Goal: Complete application form

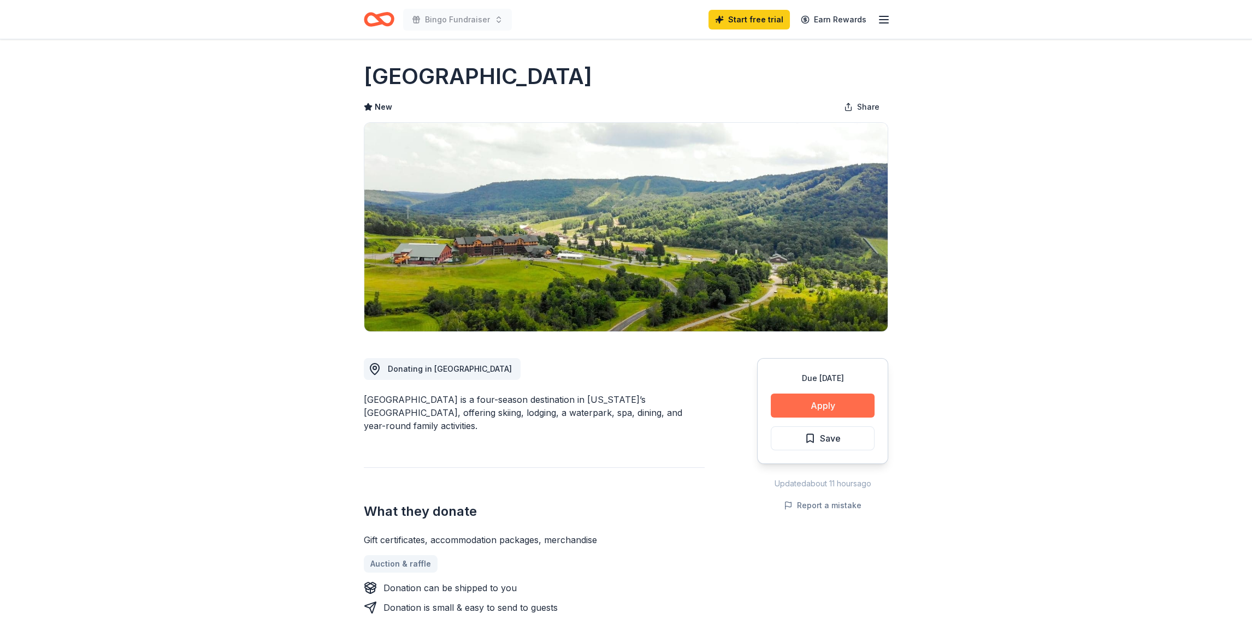
click at [808, 405] on button "Apply" at bounding box center [823, 406] width 104 height 24
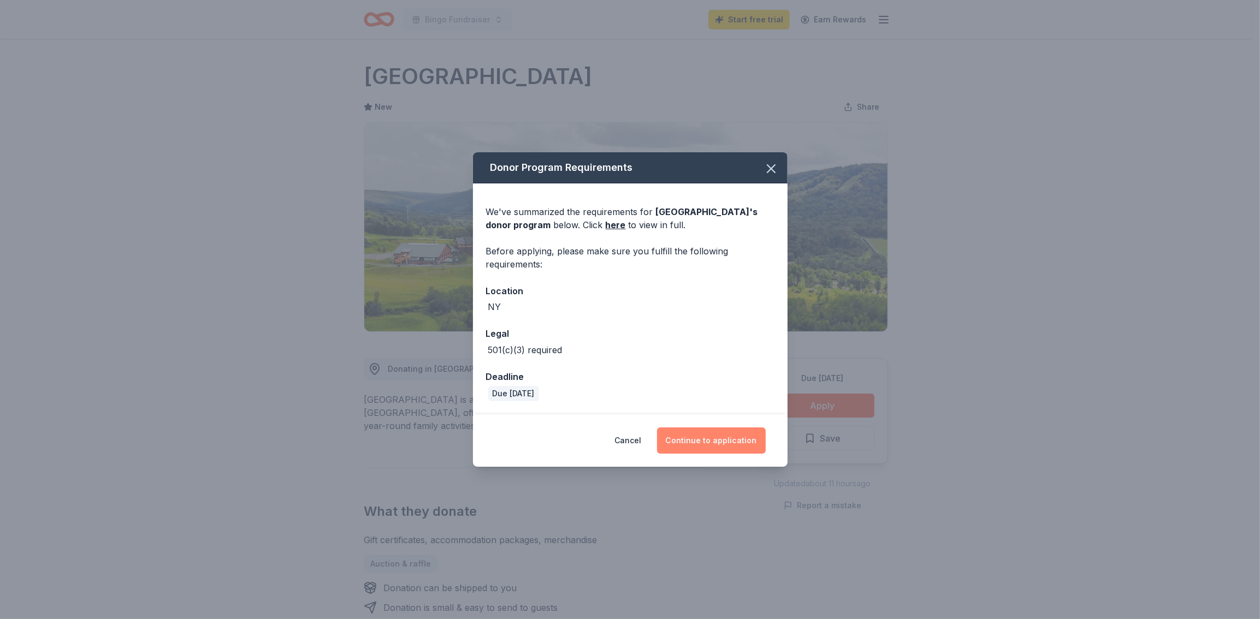
click at [702, 442] on button "Continue to application" at bounding box center [711, 441] width 109 height 26
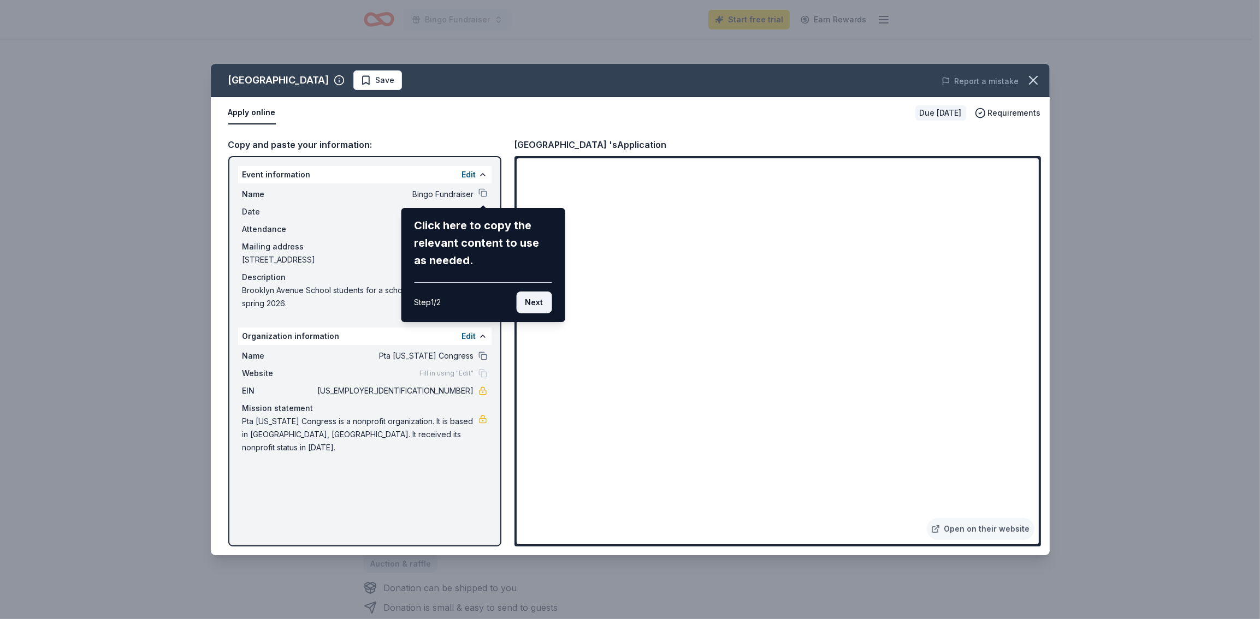
click at [541, 308] on button "Next" at bounding box center [534, 303] width 36 height 22
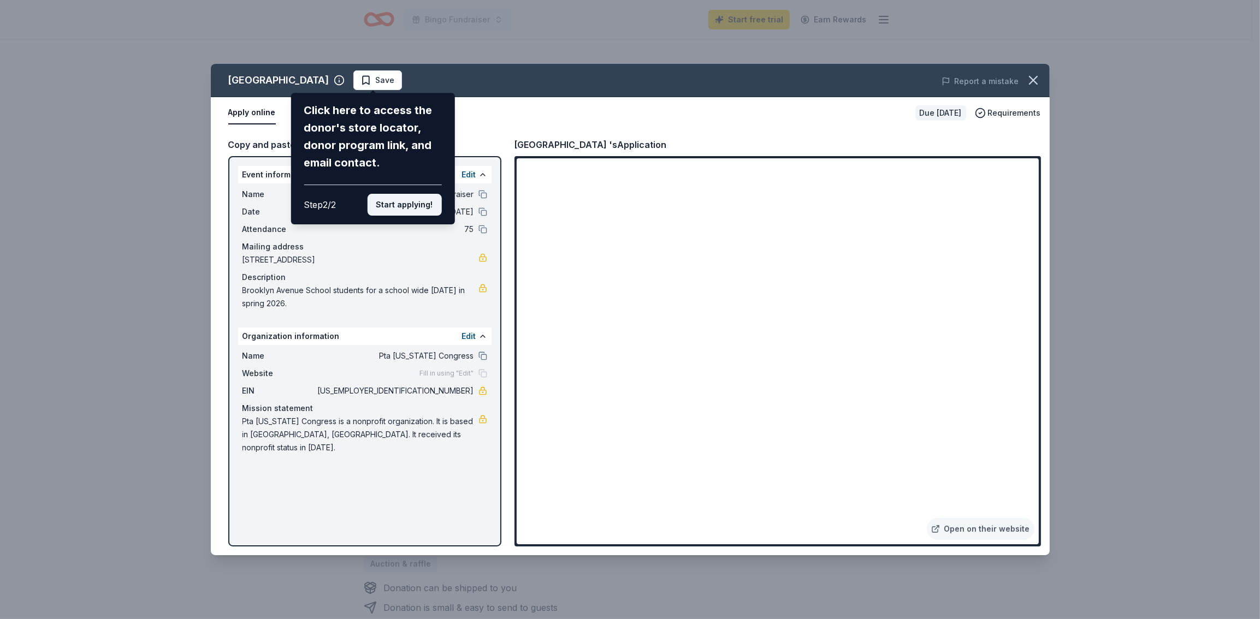
click at [405, 208] on button "Start applying!" at bounding box center [404, 205] width 74 height 22
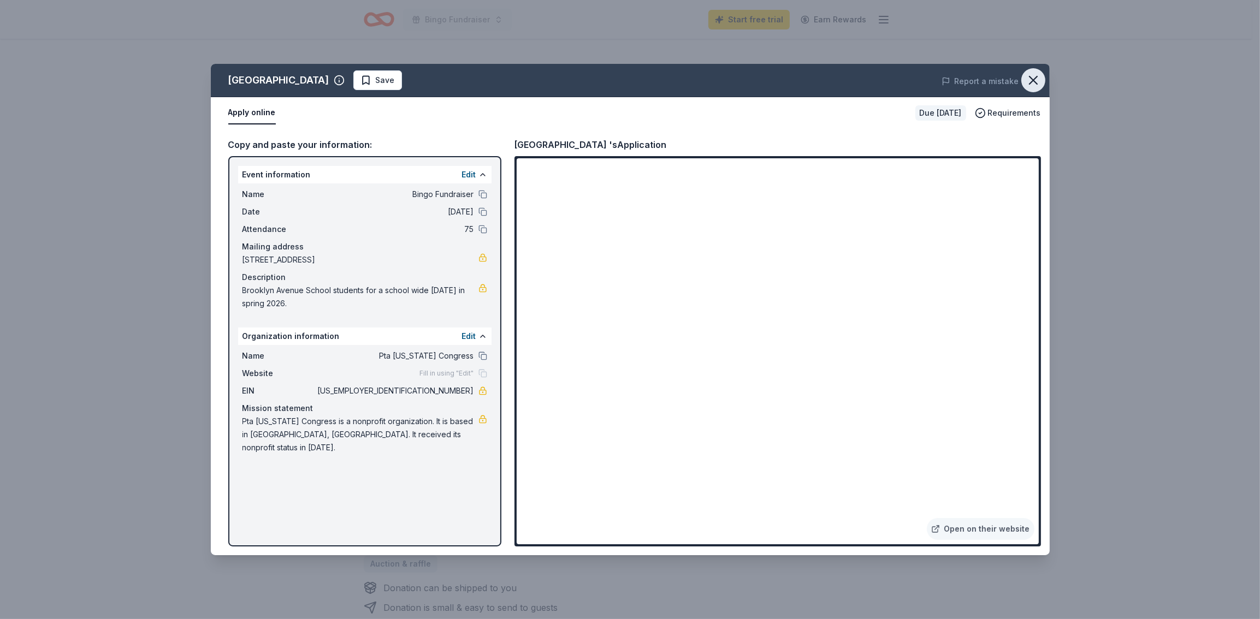
click at [1029, 78] on icon "button" at bounding box center [1033, 80] width 15 height 15
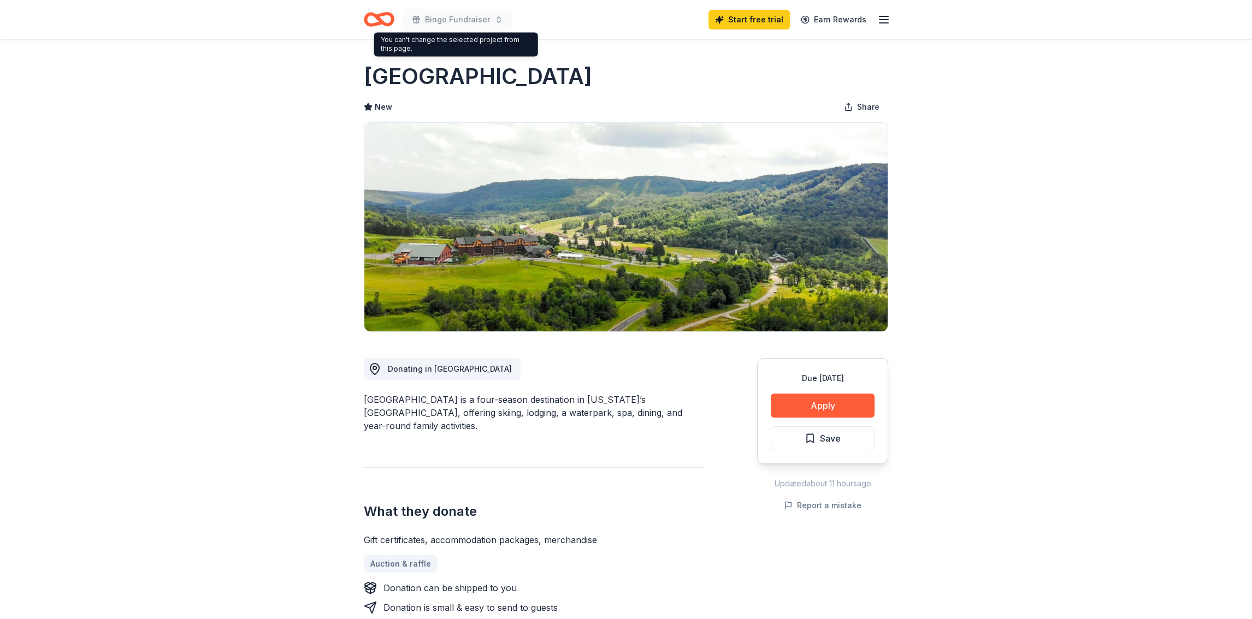
click at [395, 18] on div "Bingo Fundraiser" at bounding box center [438, 20] width 148 height 26
click at [382, 20] on icon "Home" at bounding box center [379, 20] width 31 height 26
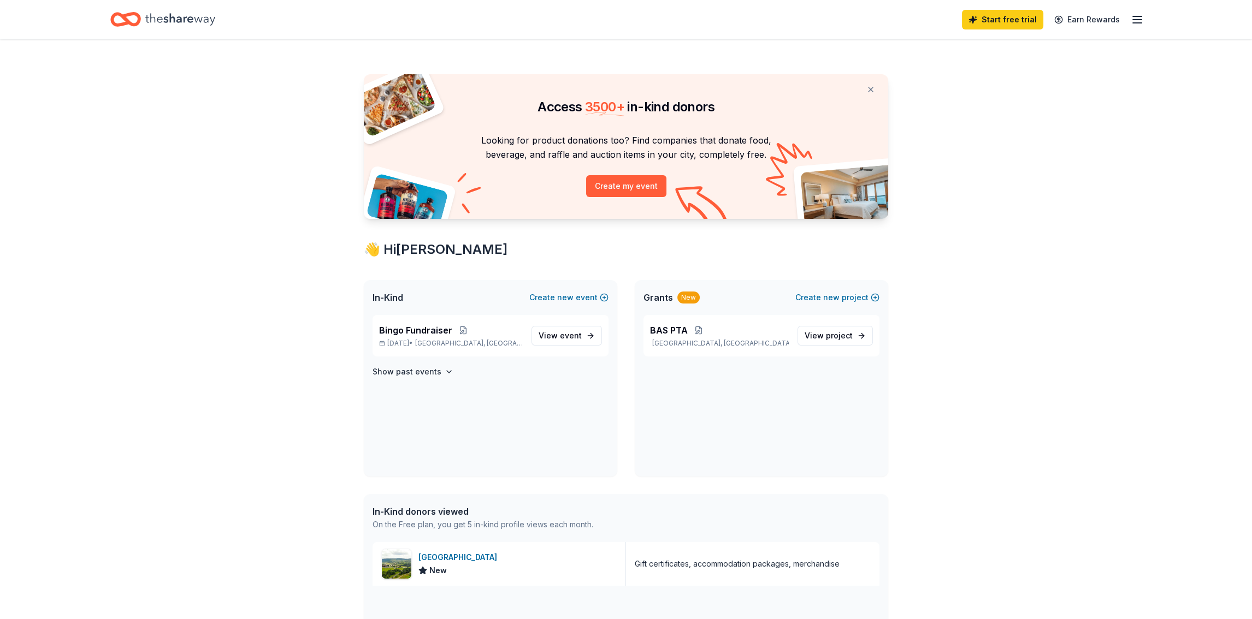
click at [1137, 20] on line "button" at bounding box center [1137, 20] width 9 height 0
click at [476, 331] on p "Bingo Fundraiser" at bounding box center [451, 330] width 144 height 13
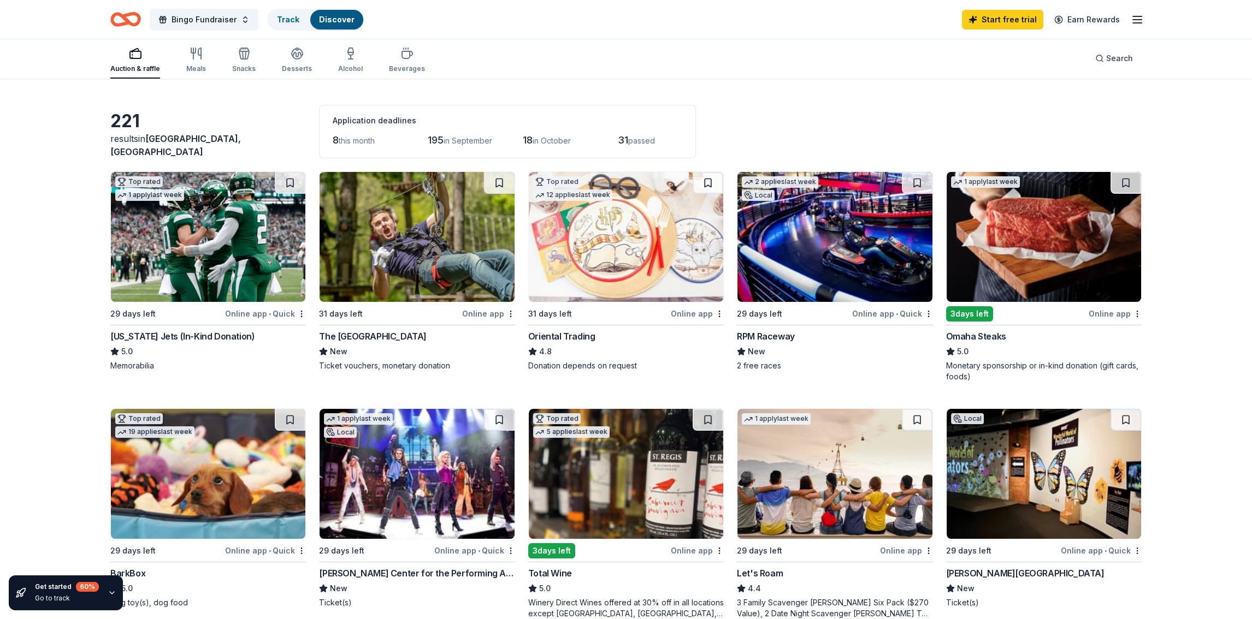
scroll to position [55, 0]
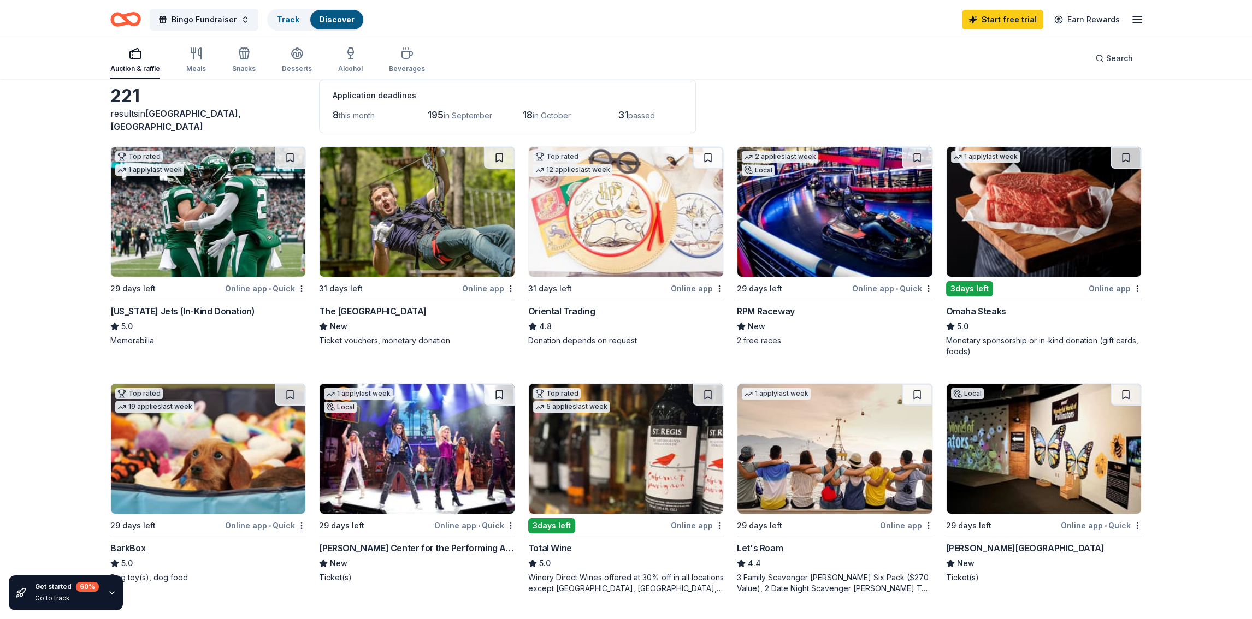
click at [540, 308] on div "Oriental Trading" at bounding box center [561, 311] width 67 height 13
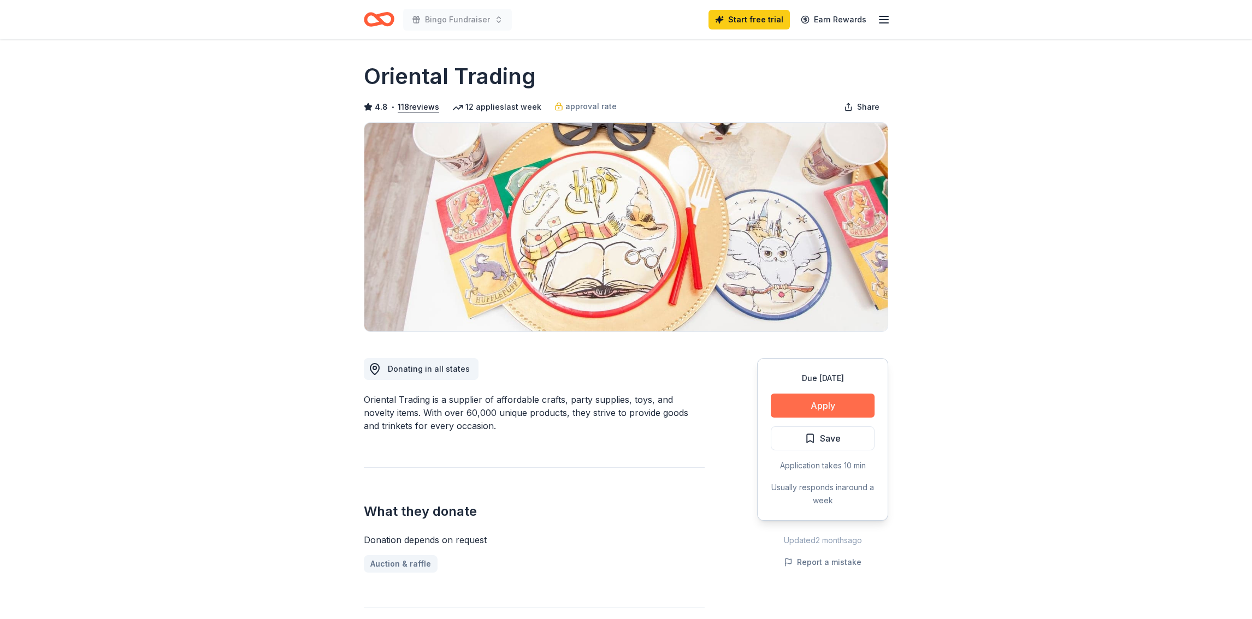
click at [839, 407] on button "Apply" at bounding box center [823, 406] width 104 height 24
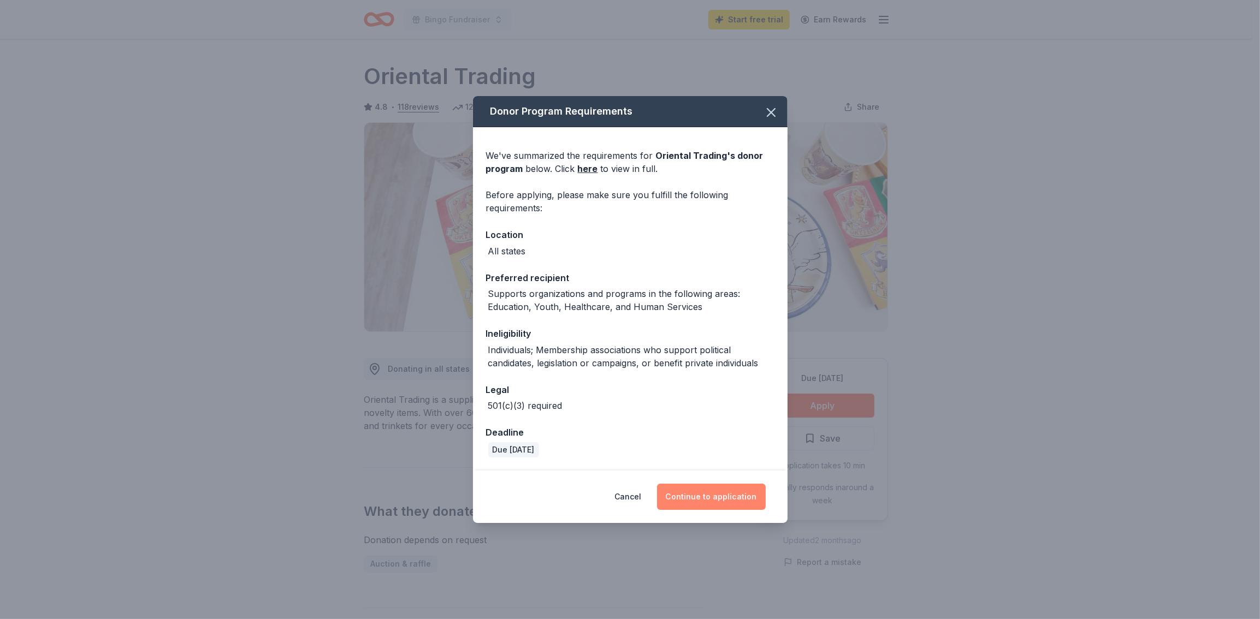
click at [732, 501] on button "Continue to application" at bounding box center [711, 497] width 109 height 26
